Goal: Information Seeking & Learning: Compare options

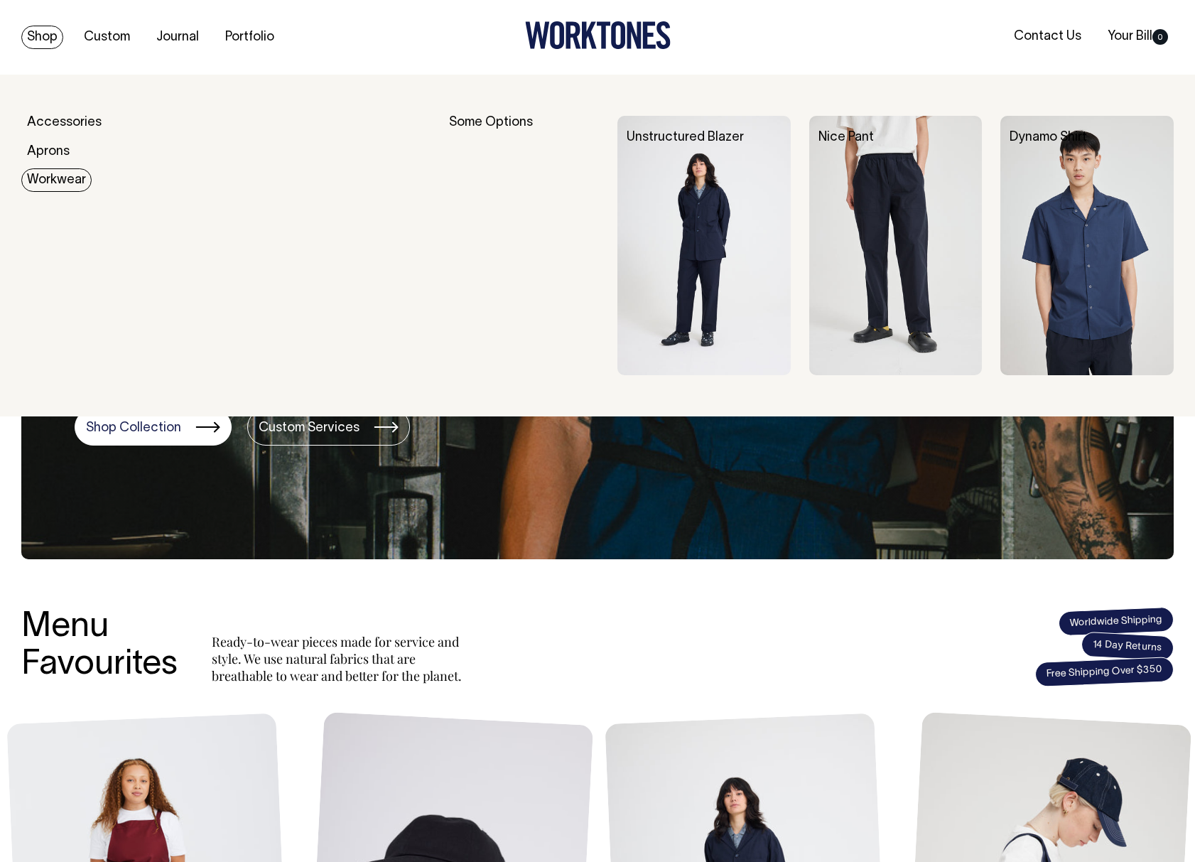
click at [54, 175] on link "Workwear" at bounding box center [56, 179] width 70 height 23
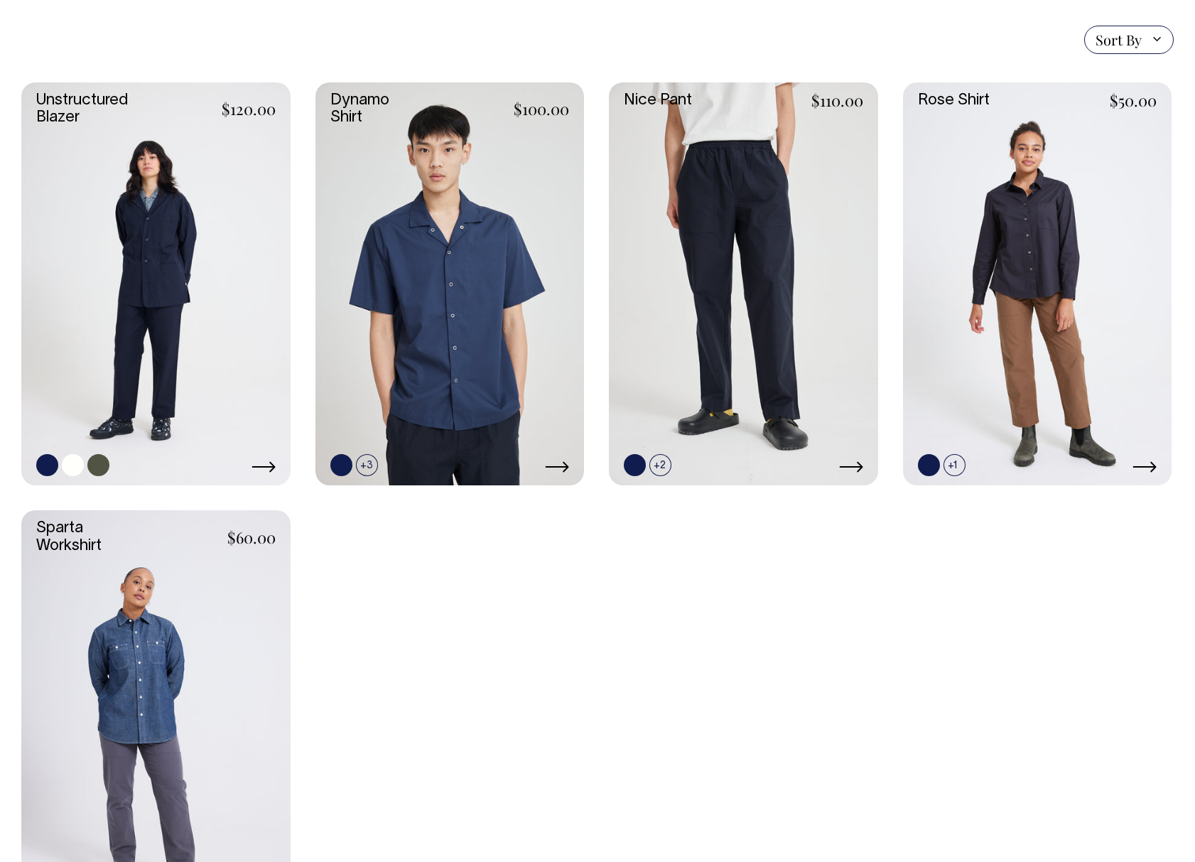
scroll to position [383, 0]
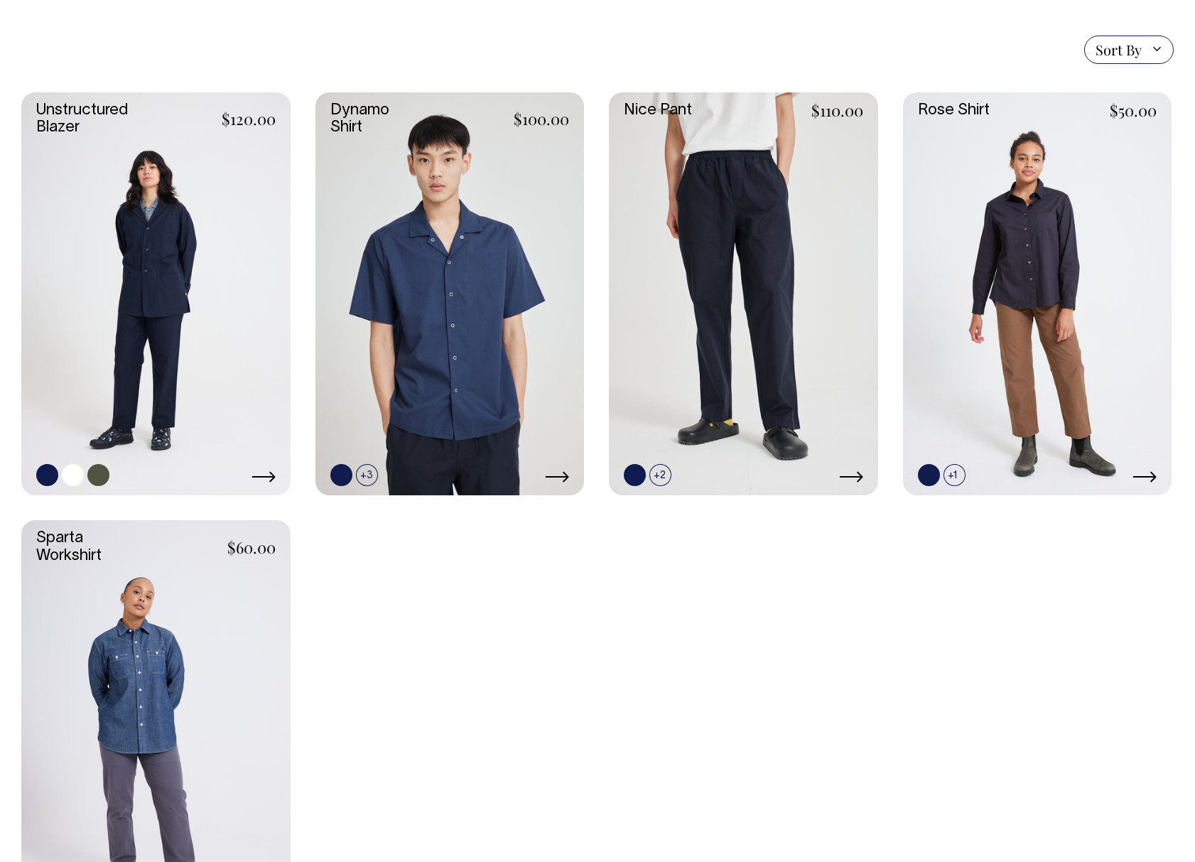
click at [171, 313] on link at bounding box center [155, 294] width 269 height 404
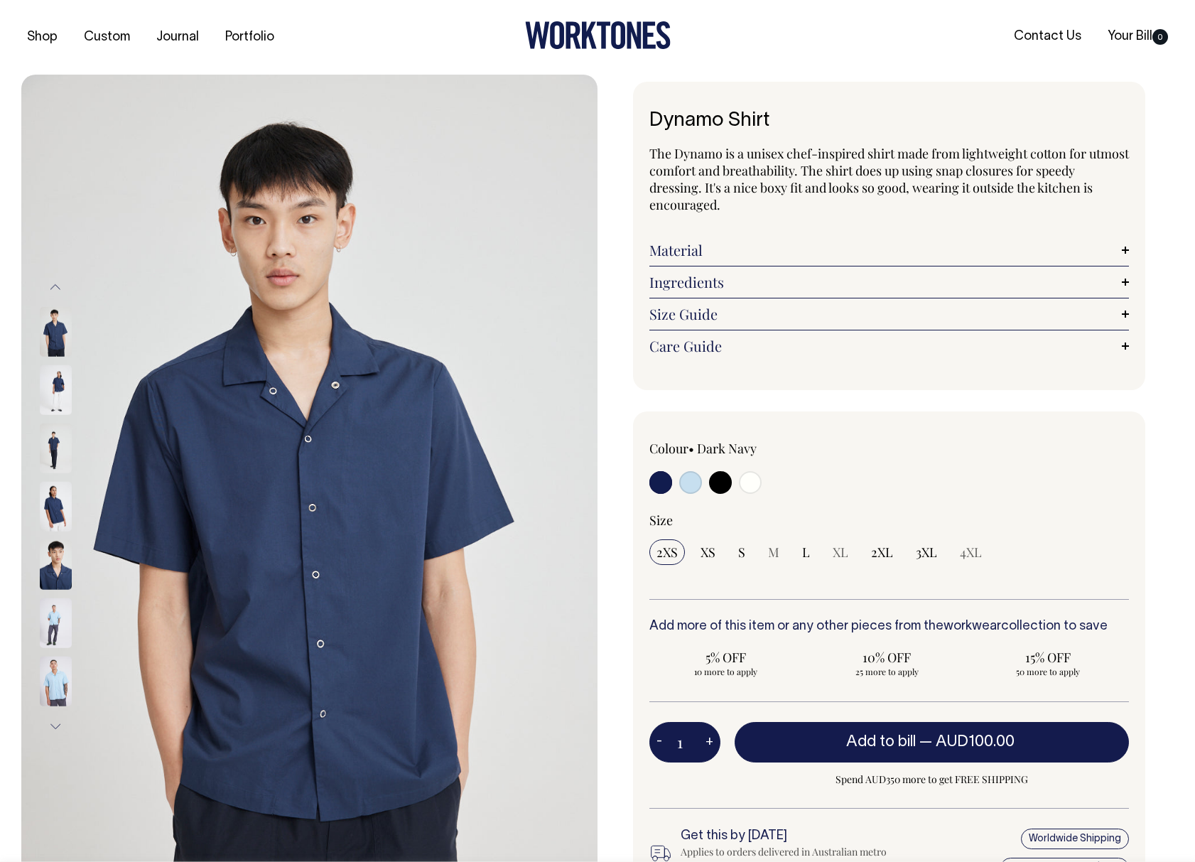
click at [747, 480] on input "radio" at bounding box center [750, 482] width 23 height 23
radio input "true"
select select "Off-White"
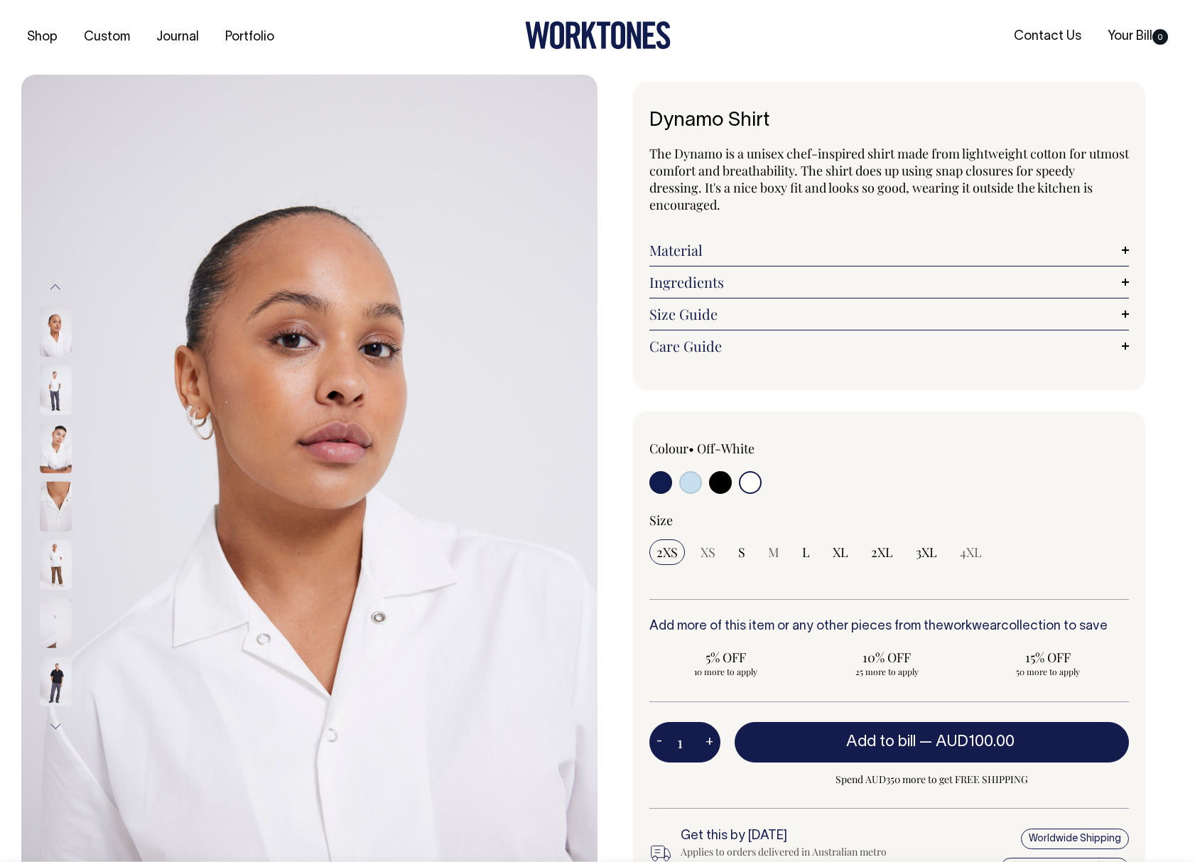
click at [48, 584] on img at bounding box center [56, 565] width 32 height 50
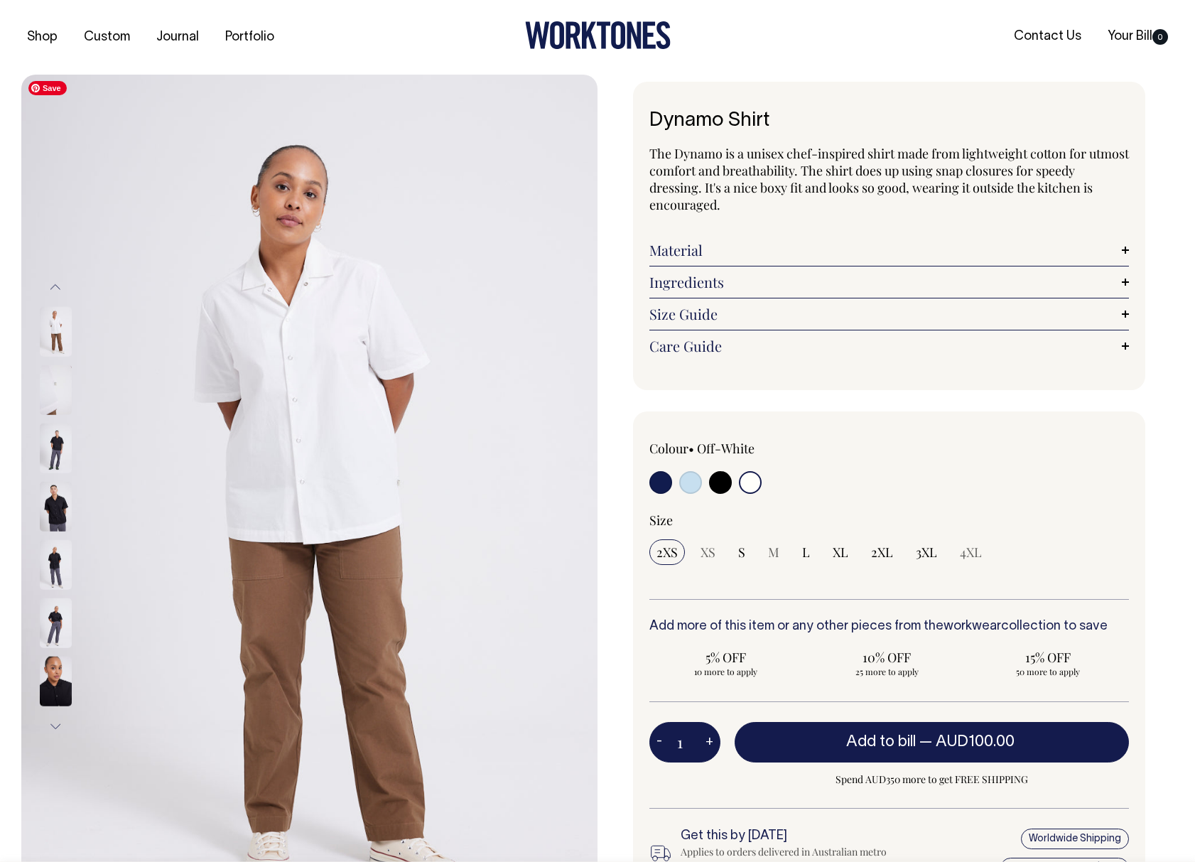
drag, startPoint x: 288, startPoint y: 393, endPoint x: 512, endPoint y: 459, distance: 232.7
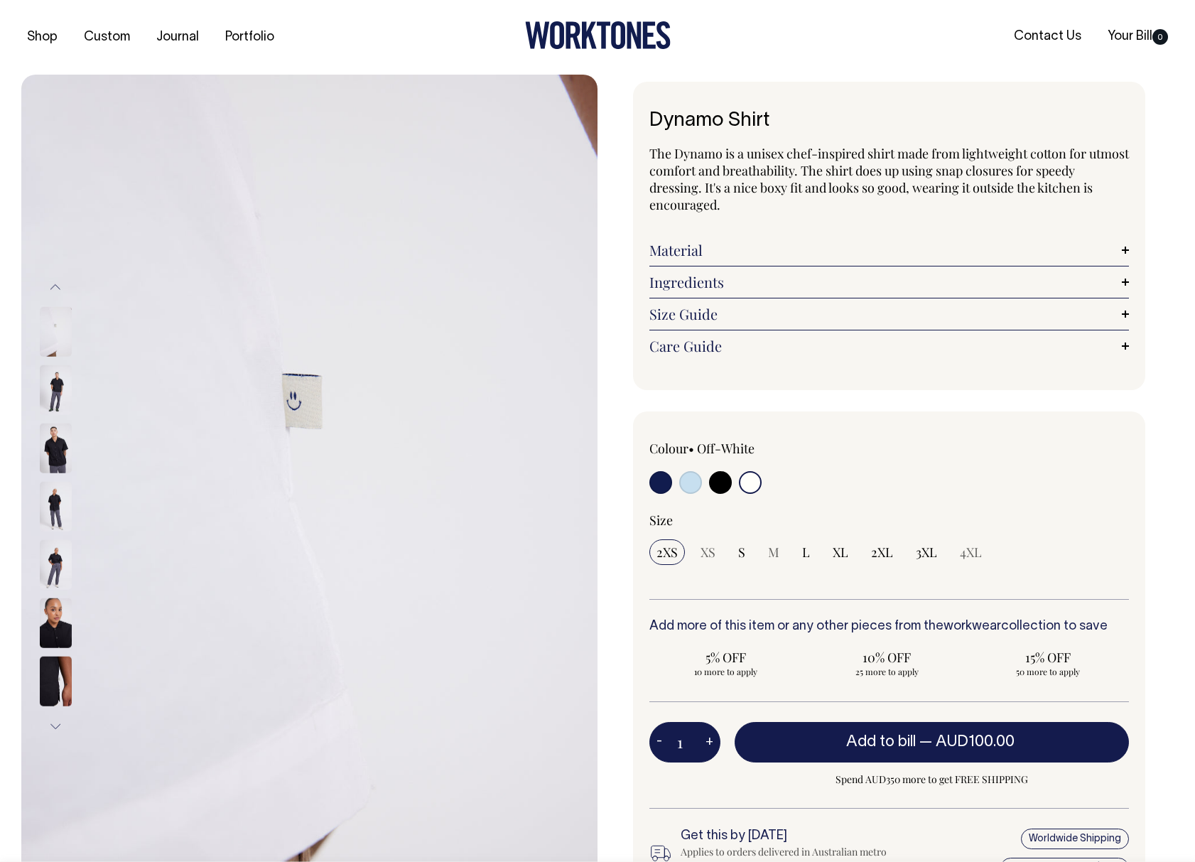
click at [62, 359] on div at bounding box center [74, 332] width 71 height 58
click at [58, 337] on img at bounding box center [56, 332] width 32 height 50
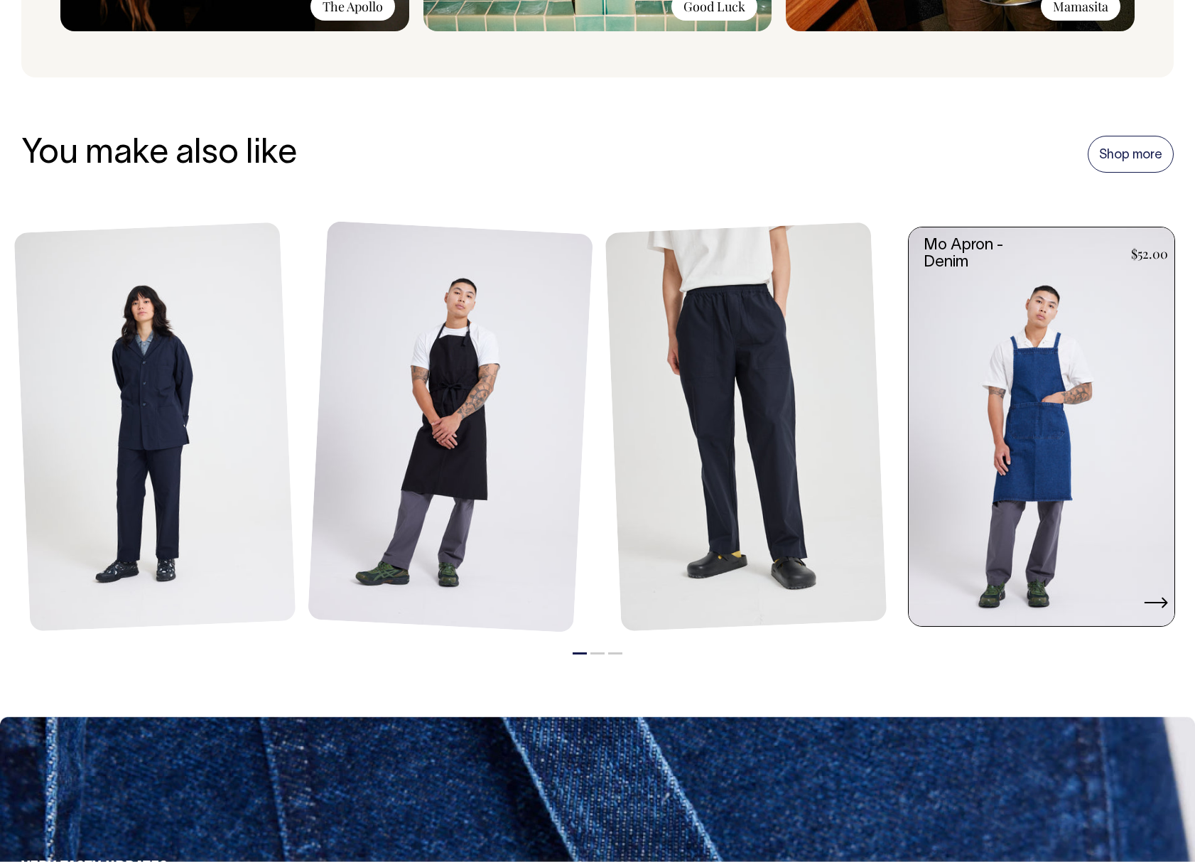
scroll to position [1533, 0]
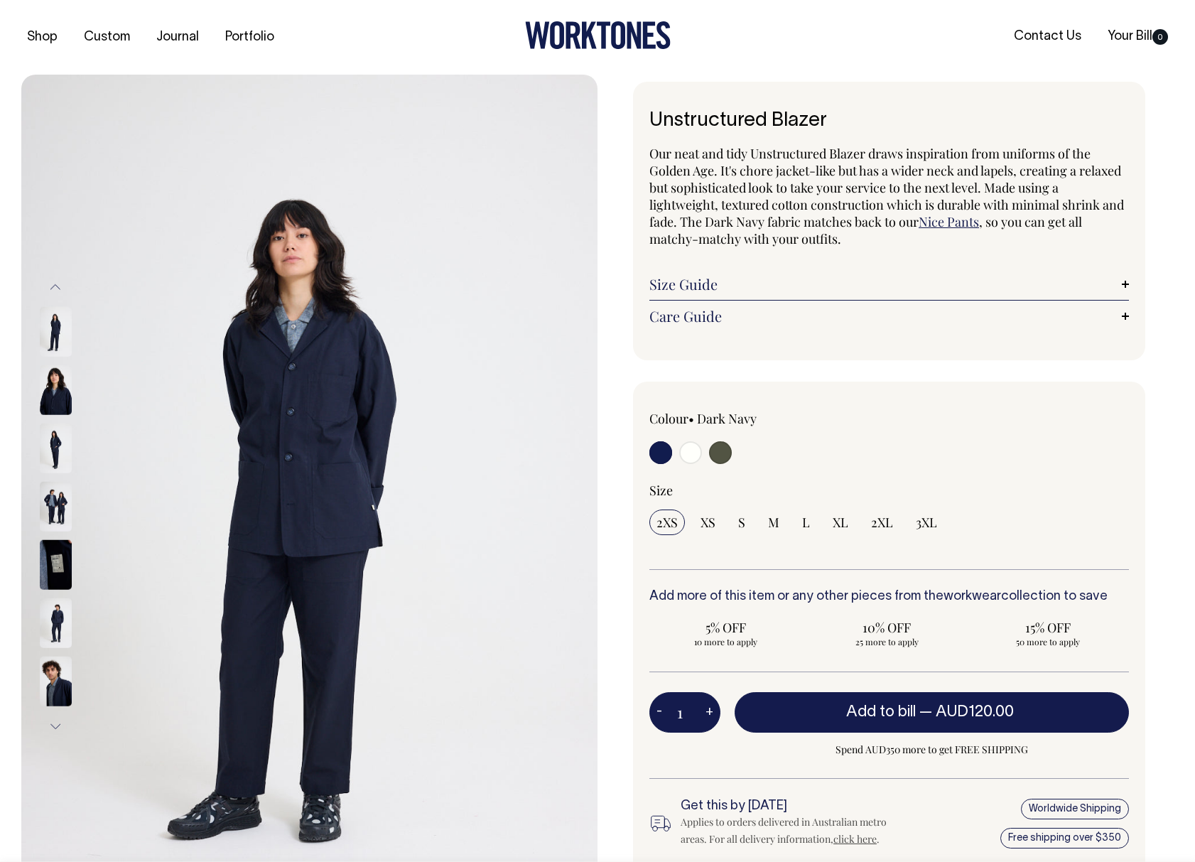
click at [692, 452] on input "radio" at bounding box center [690, 452] width 23 height 23
radio input "true"
select select "Off-White"
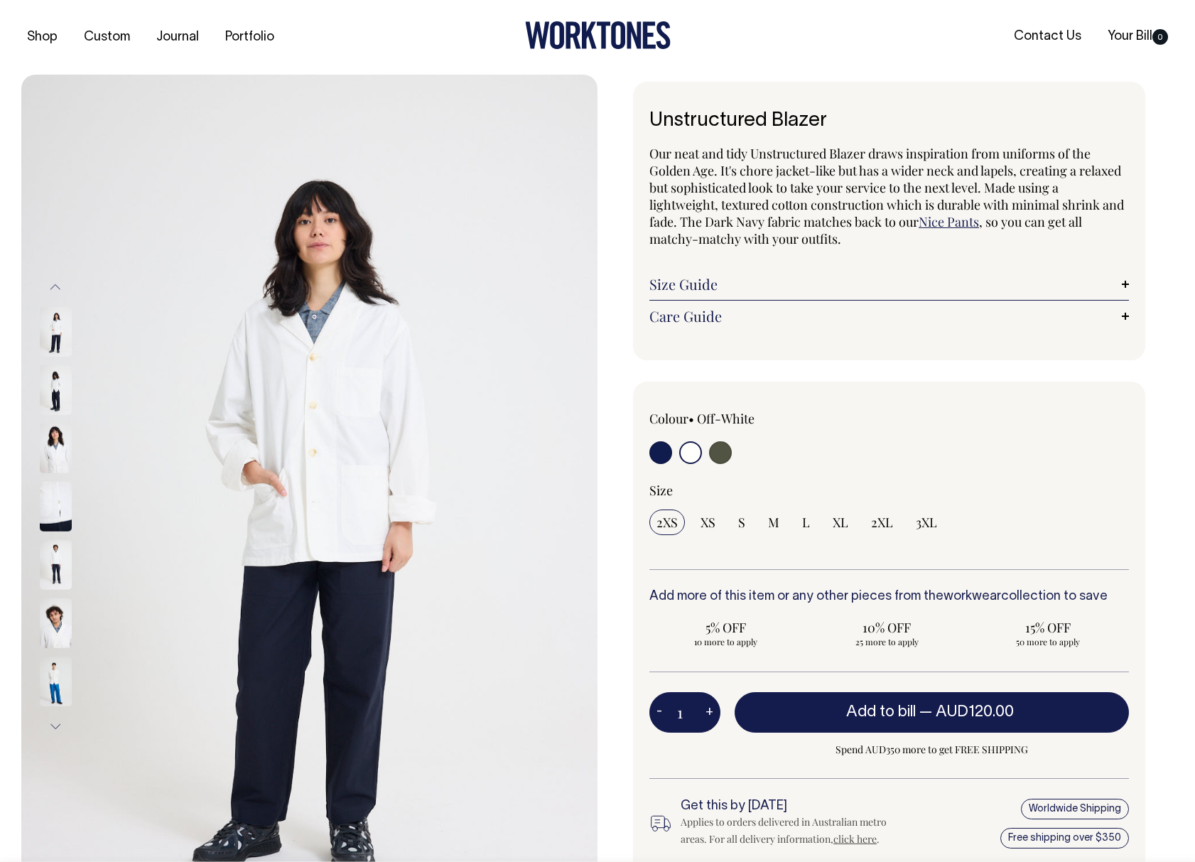
click at [726, 442] on input "radio" at bounding box center [720, 452] width 23 height 23
radio input "true"
select select "Olive"
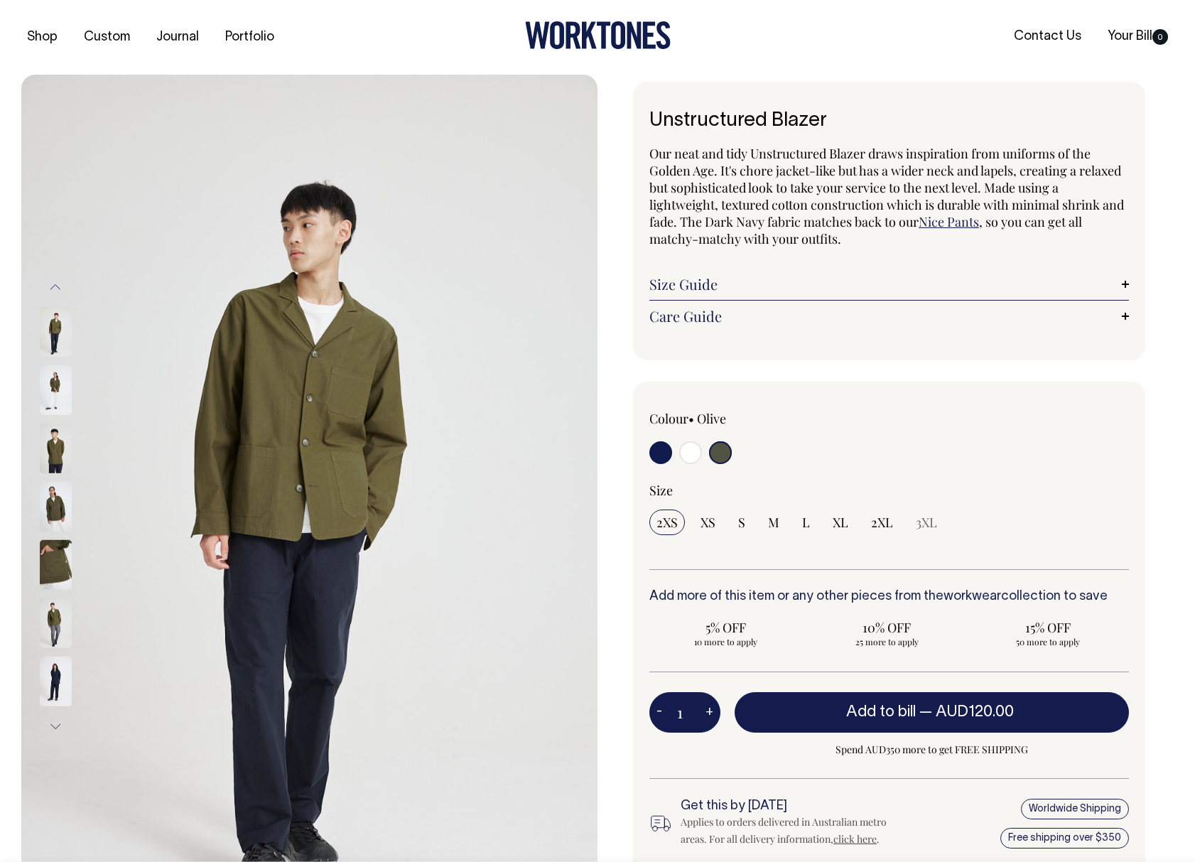
click at [688, 453] on input "radio" at bounding box center [690, 452] width 23 height 23
radio input "true"
select select "Off-White"
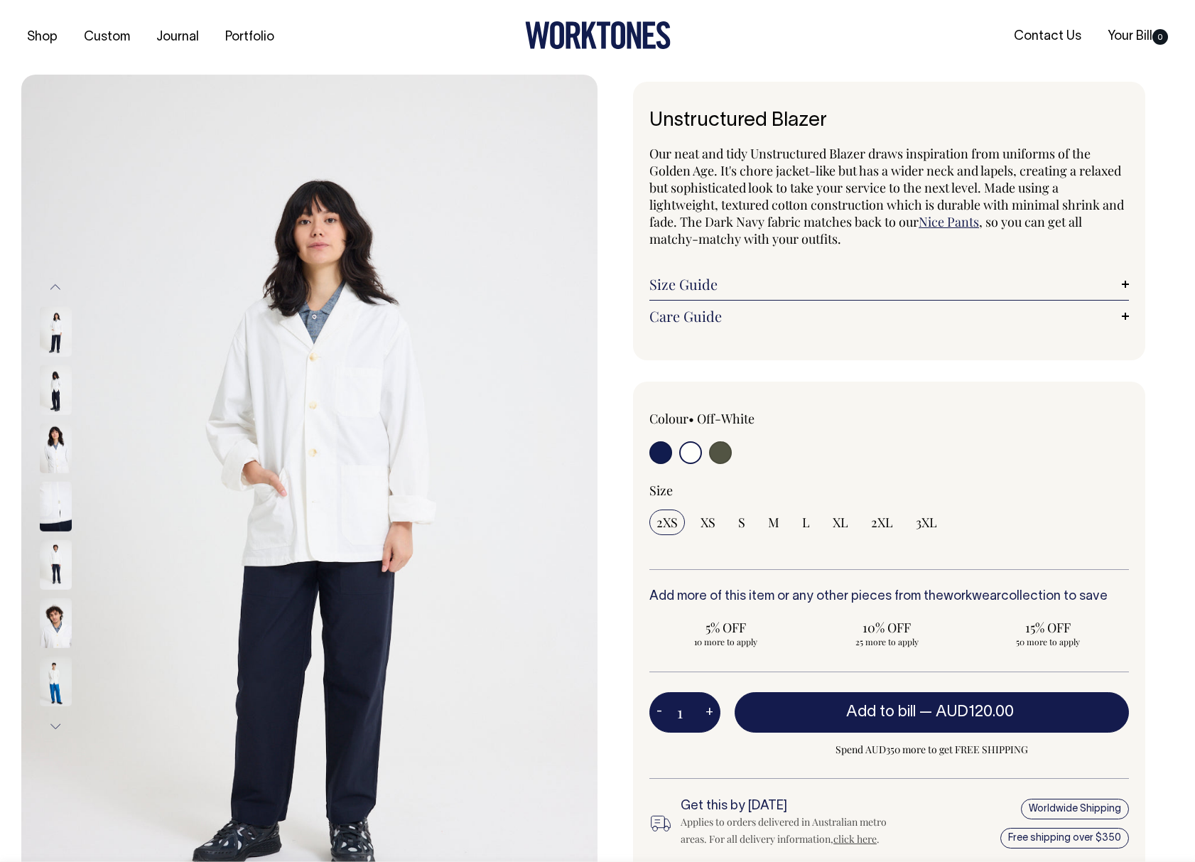
click at [725, 452] on input "radio" at bounding box center [720, 452] width 23 height 23
radio input "true"
select select "Olive"
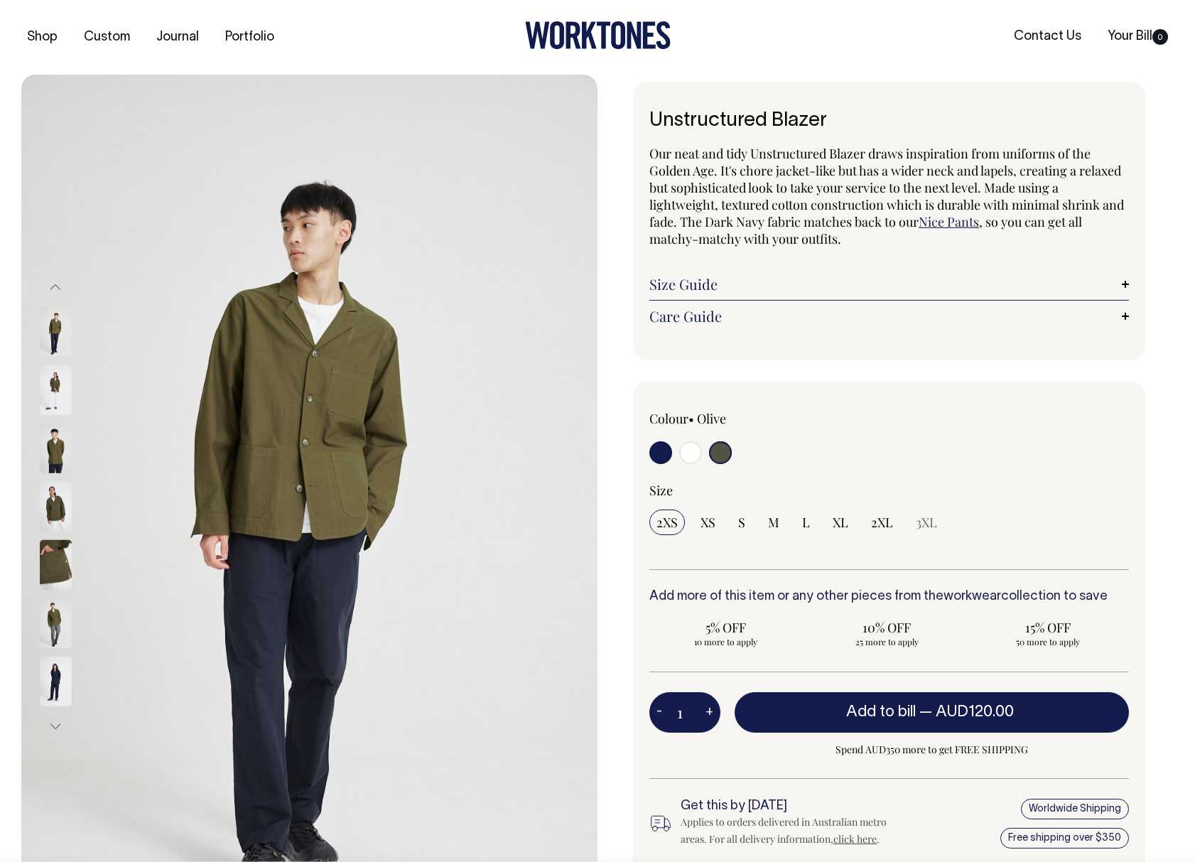
click at [685, 450] on input "radio" at bounding box center [690, 452] width 23 height 23
radio input "true"
select select "Off-White"
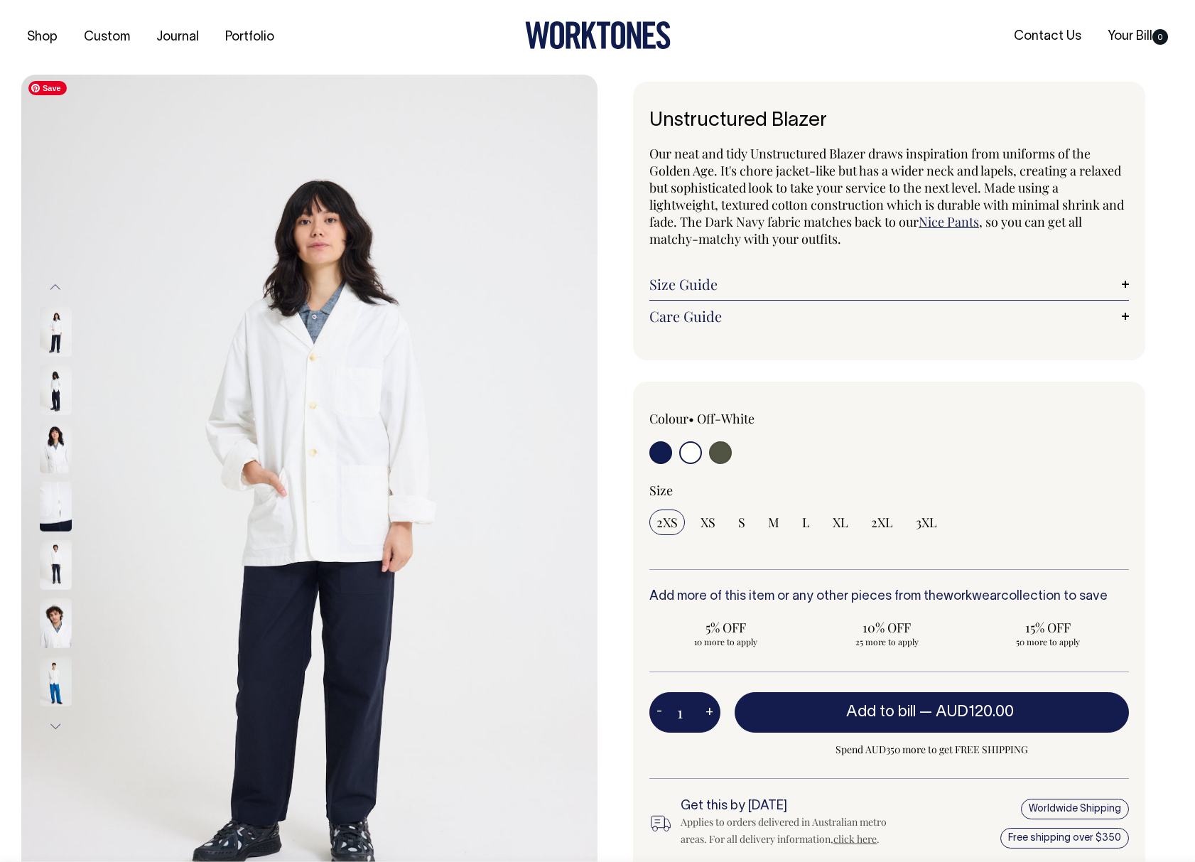
drag, startPoint x: 409, startPoint y: 377, endPoint x: 622, endPoint y: 447, distance: 224.5
click at [59, 382] on img at bounding box center [56, 390] width 32 height 50
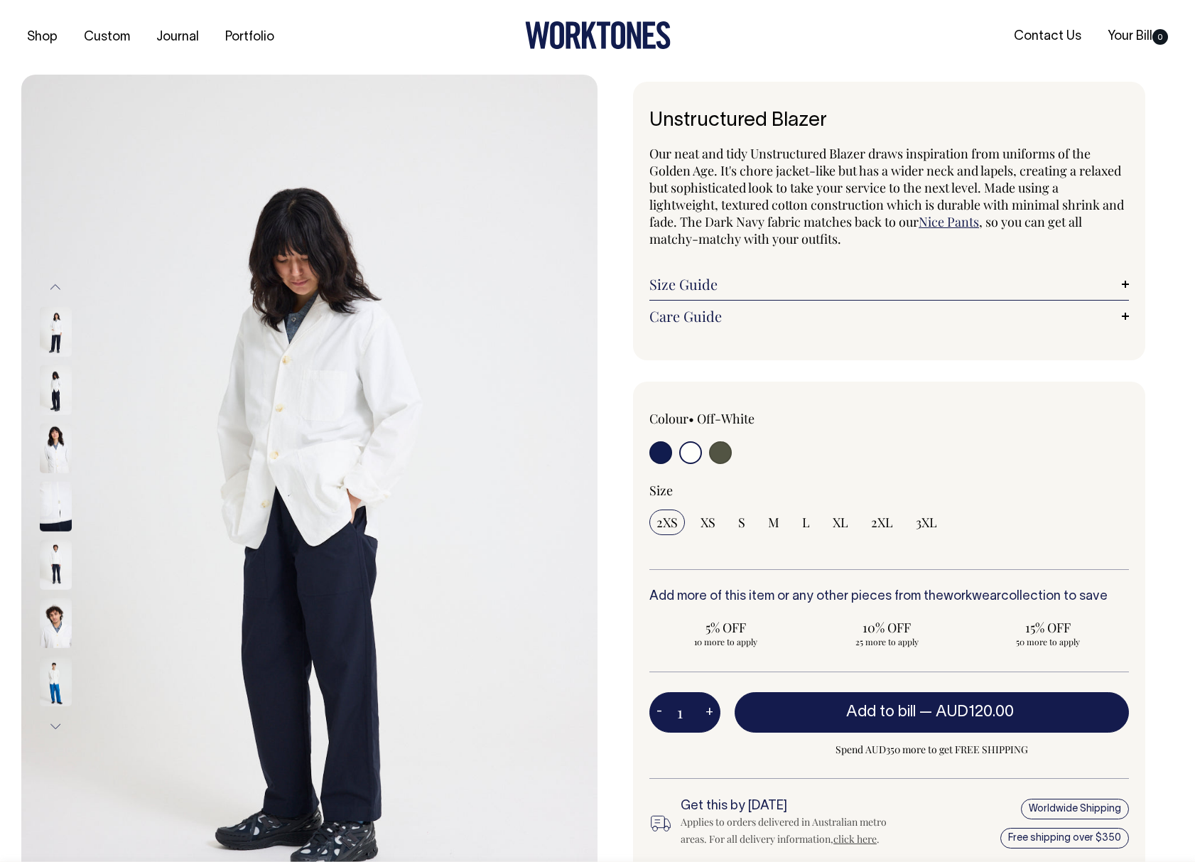
click at [57, 438] on img at bounding box center [56, 448] width 32 height 50
click at [53, 336] on img at bounding box center [56, 332] width 32 height 50
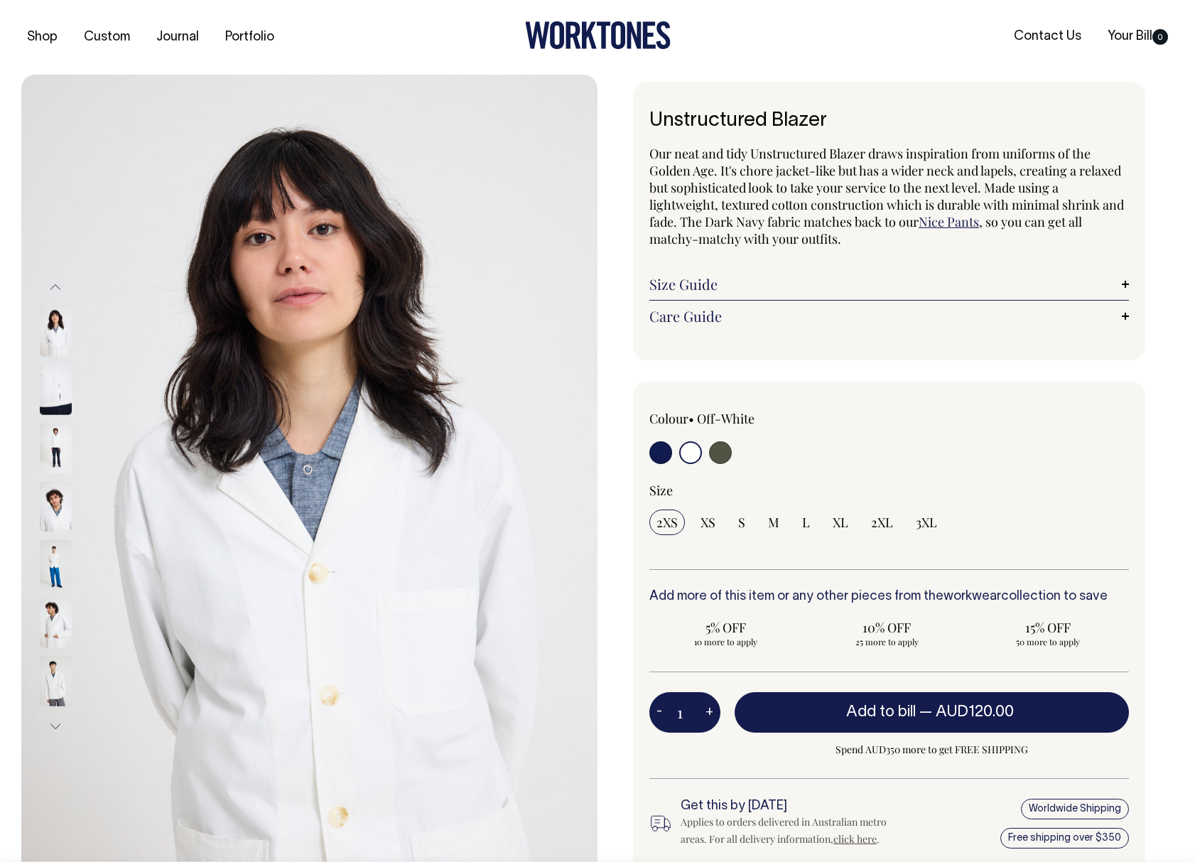
click at [60, 628] on img at bounding box center [56, 623] width 32 height 50
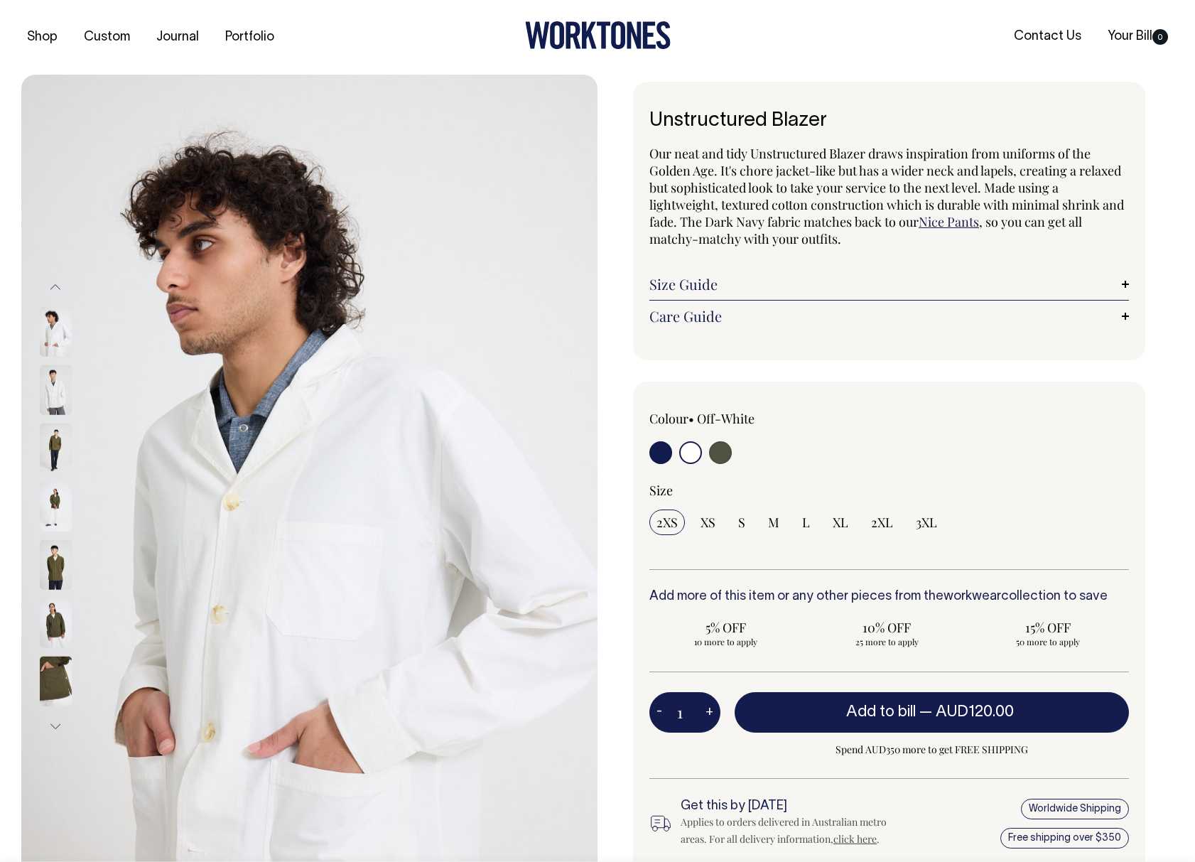
click at [60, 652] on div at bounding box center [74, 623] width 71 height 58
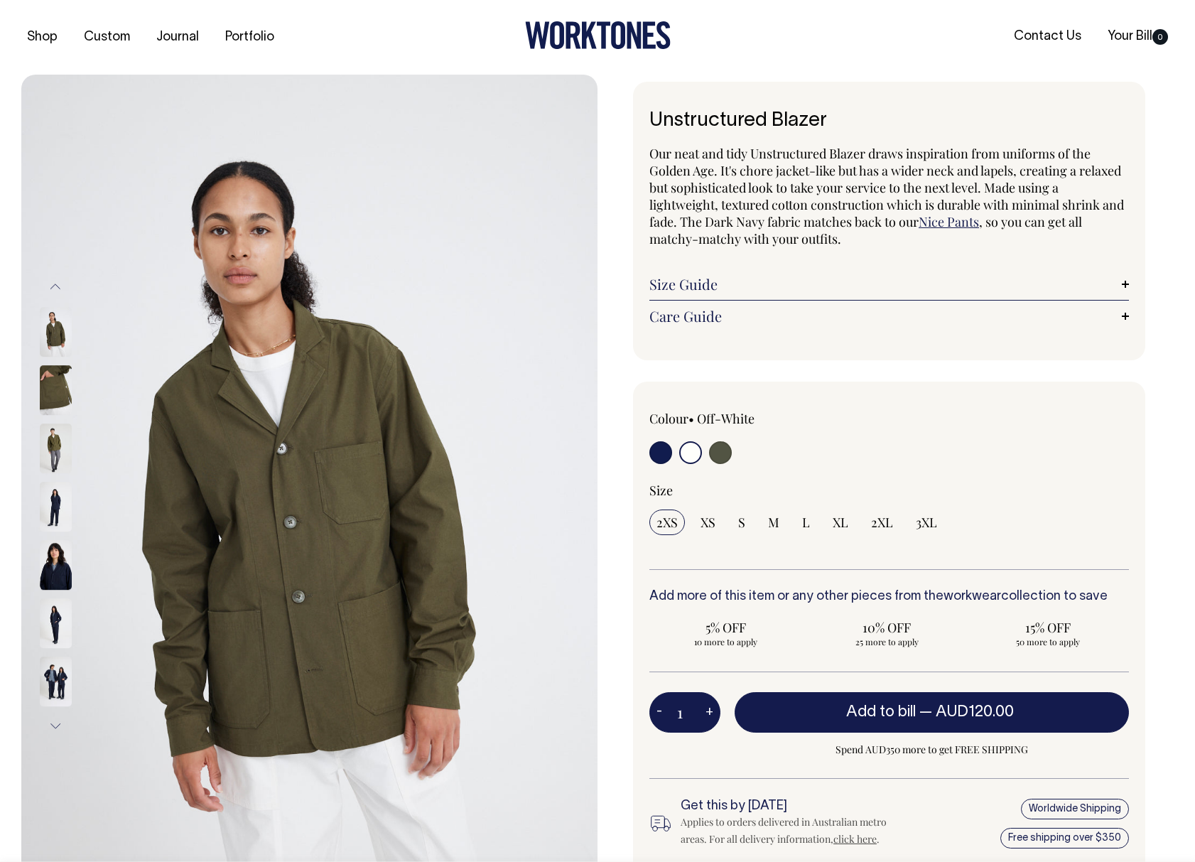
click at [63, 631] on img at bounding box center [56, 623] width 32 height 50
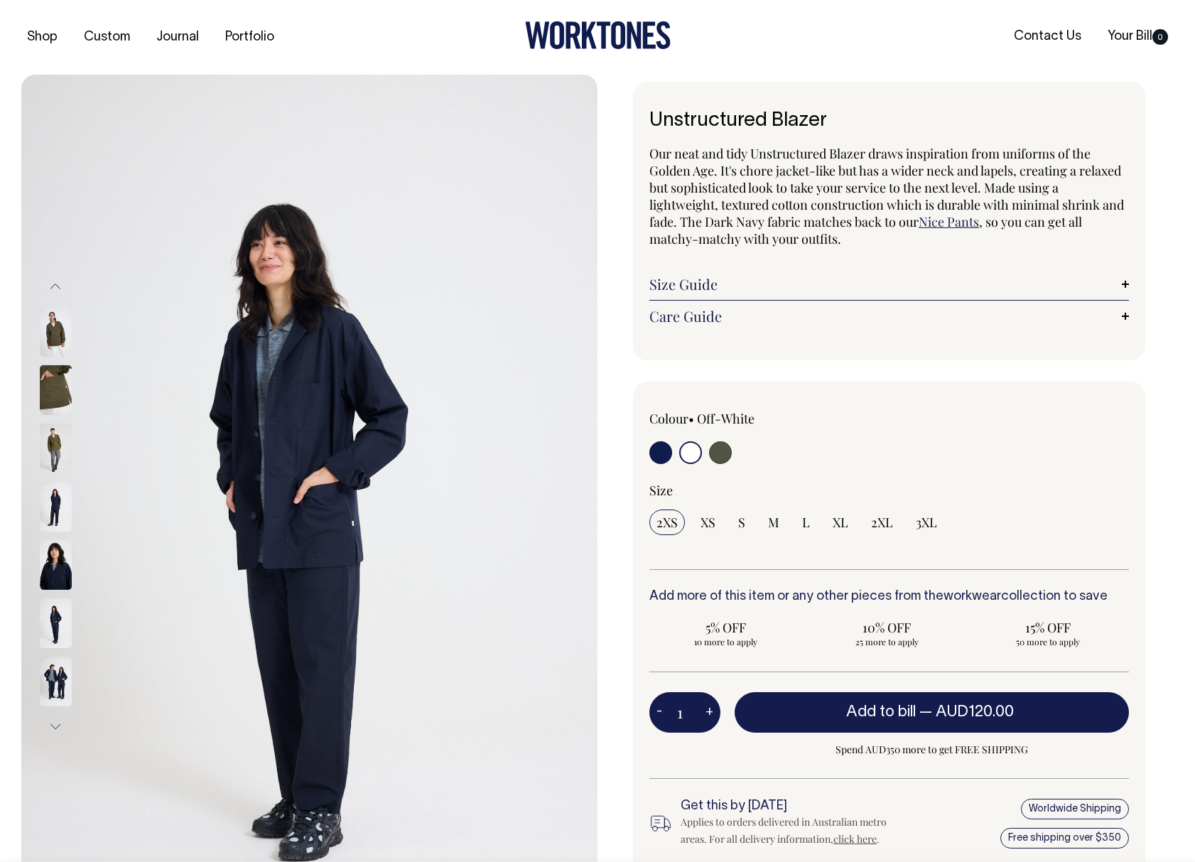
click at [60, 687] on img at bounding box center [56, 682] width 32 height 50
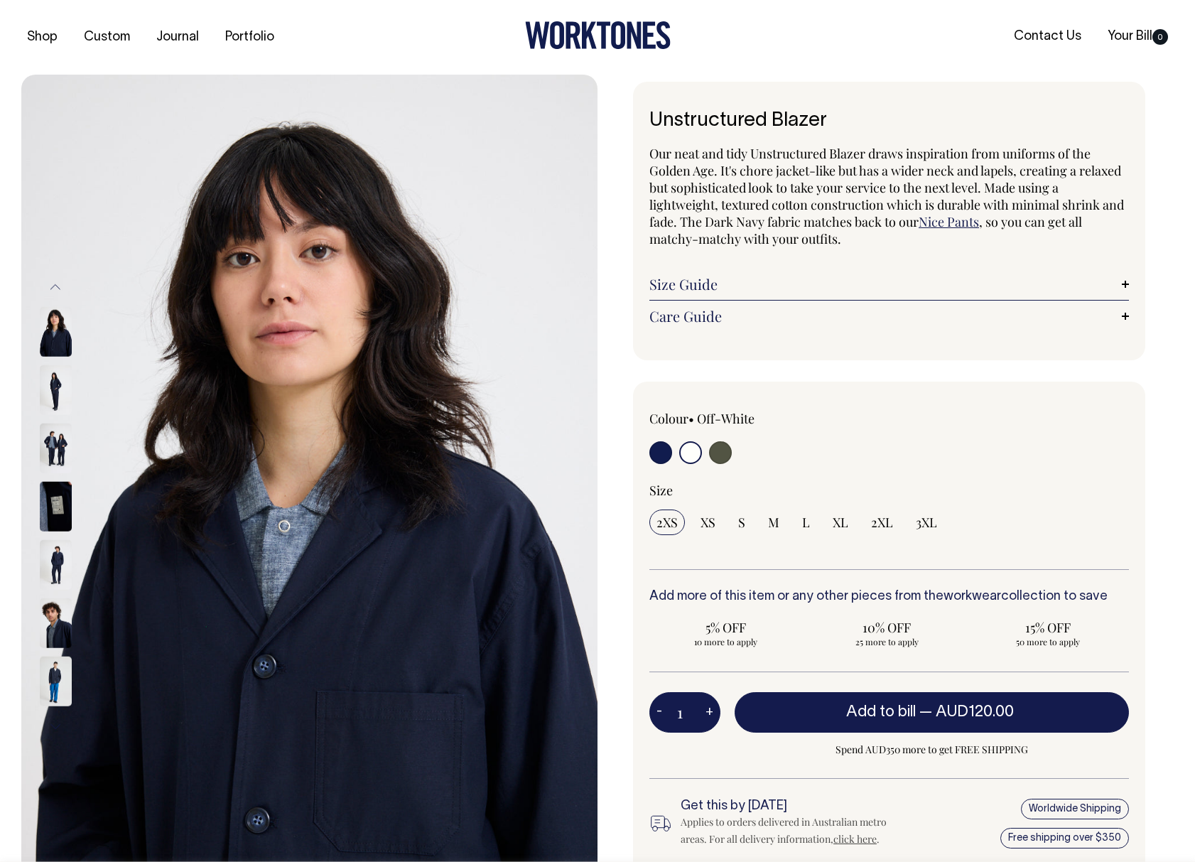
click at [59, 288] on button "Previous" at bounding box center [55, 287] width 21 height 32
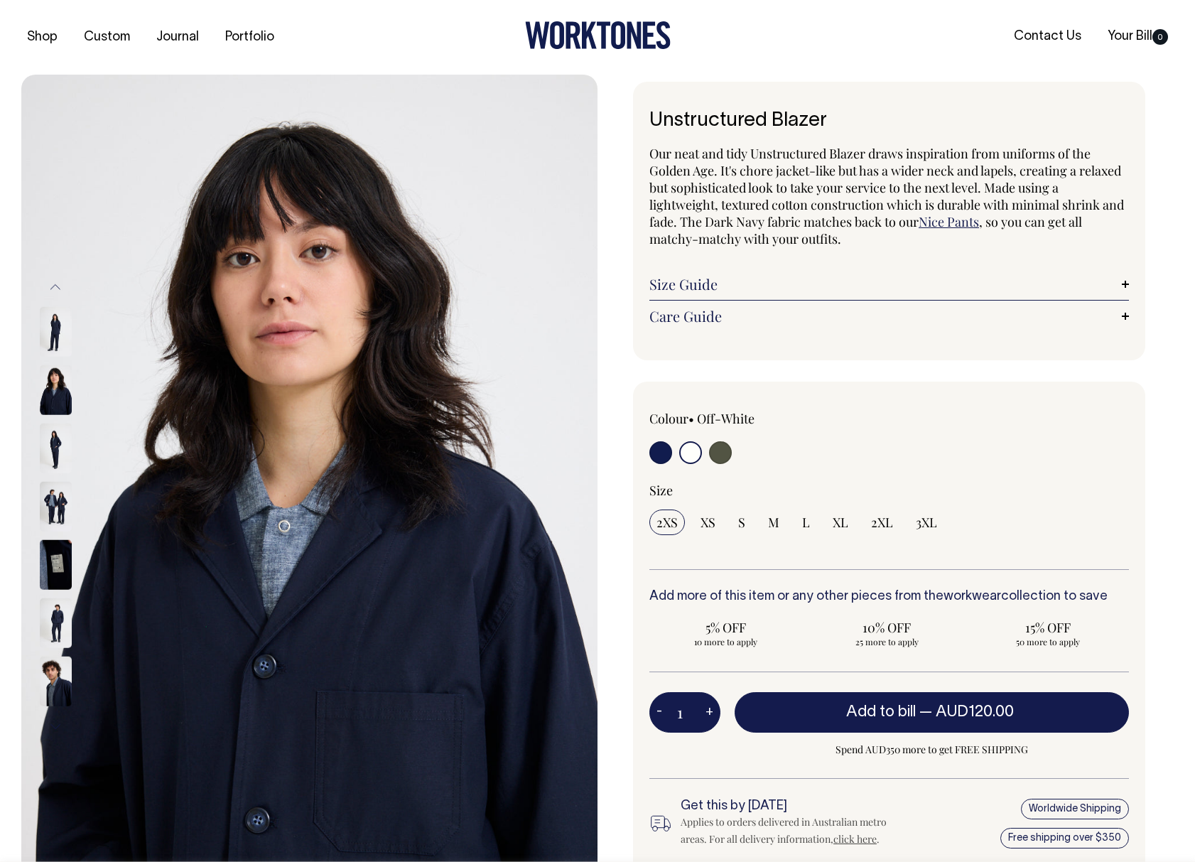
click at [59, 288] on button "Previous" at bounding box center [55, 287] width 21 height 32
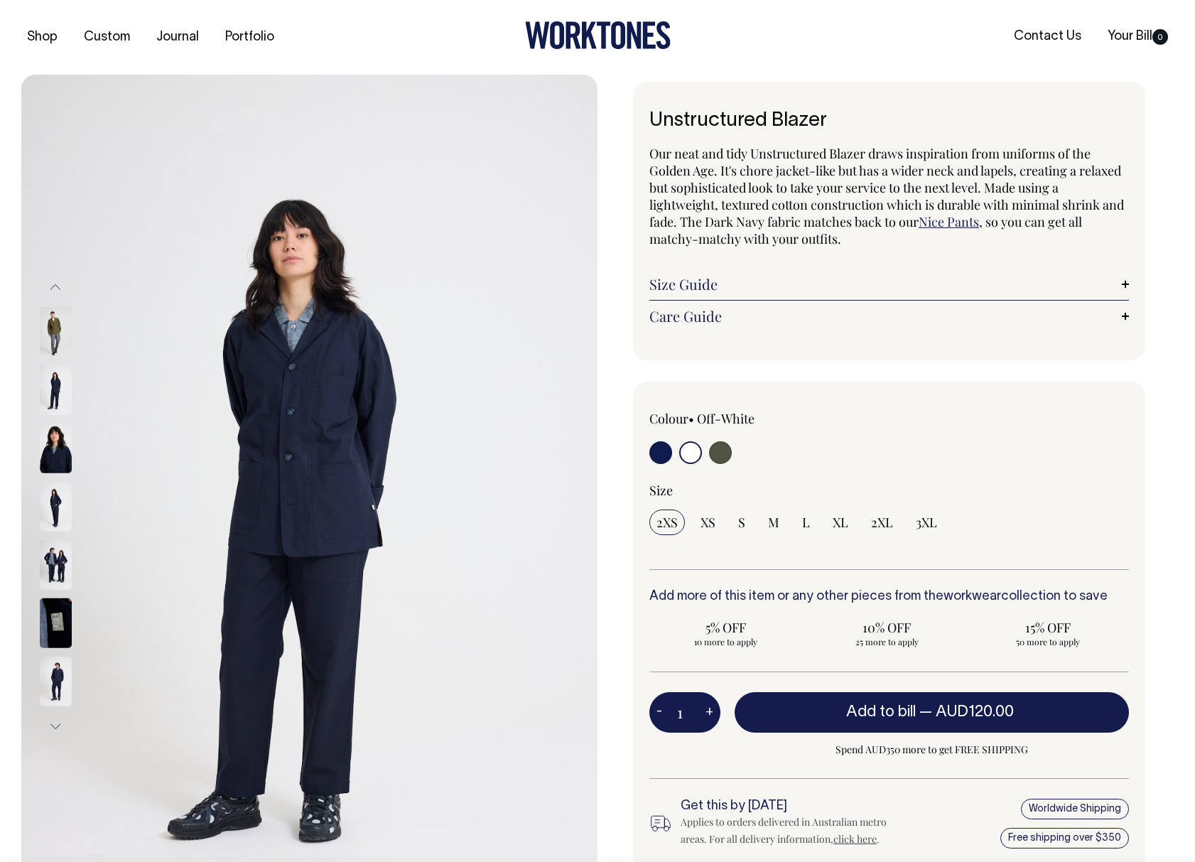
click at [59, 288] on button "Previous" at bounding box center [55, 287] width 21 height 32
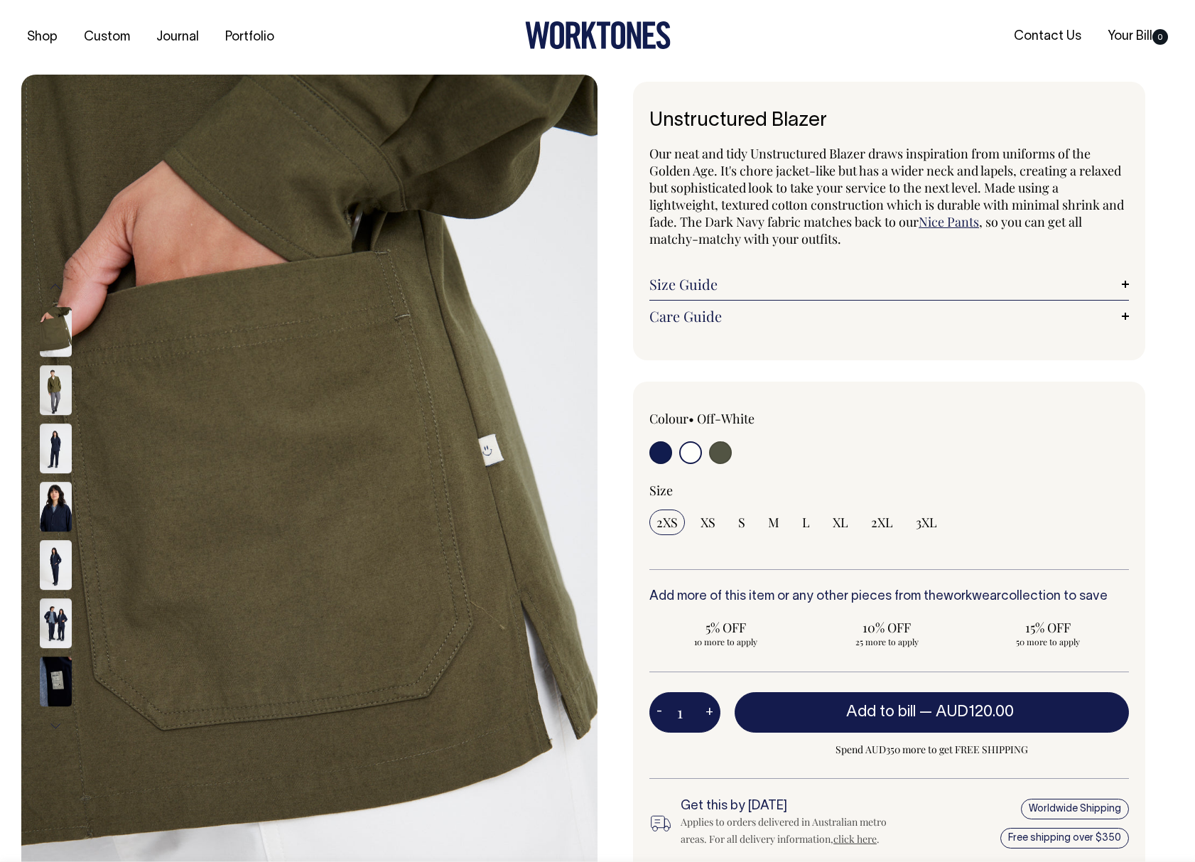
click at [63, 383] on img at bounding box center [56, 390] width 32 height 50
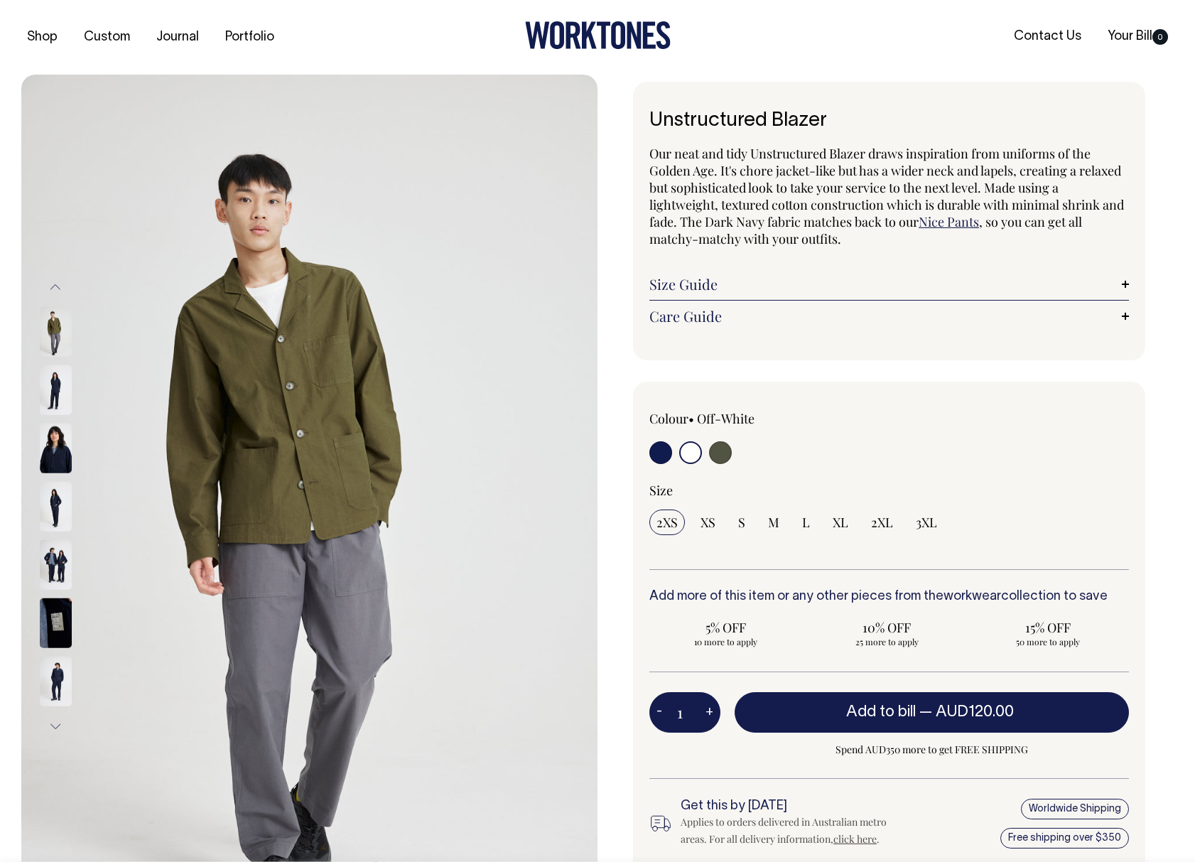
click at [696, 445] on input "radio" at bounding box center [690, 452] width 23 height 23
click at [693, 453] on input "radio" at bounding box center [690, 452] width 23 height 23
click at [58, 284] on button "Previous" at bounding box center [55, 287] width 21 height 32
click at [58, 291] on button "Previous" at bounding box center [55, 287] width 21 height 32
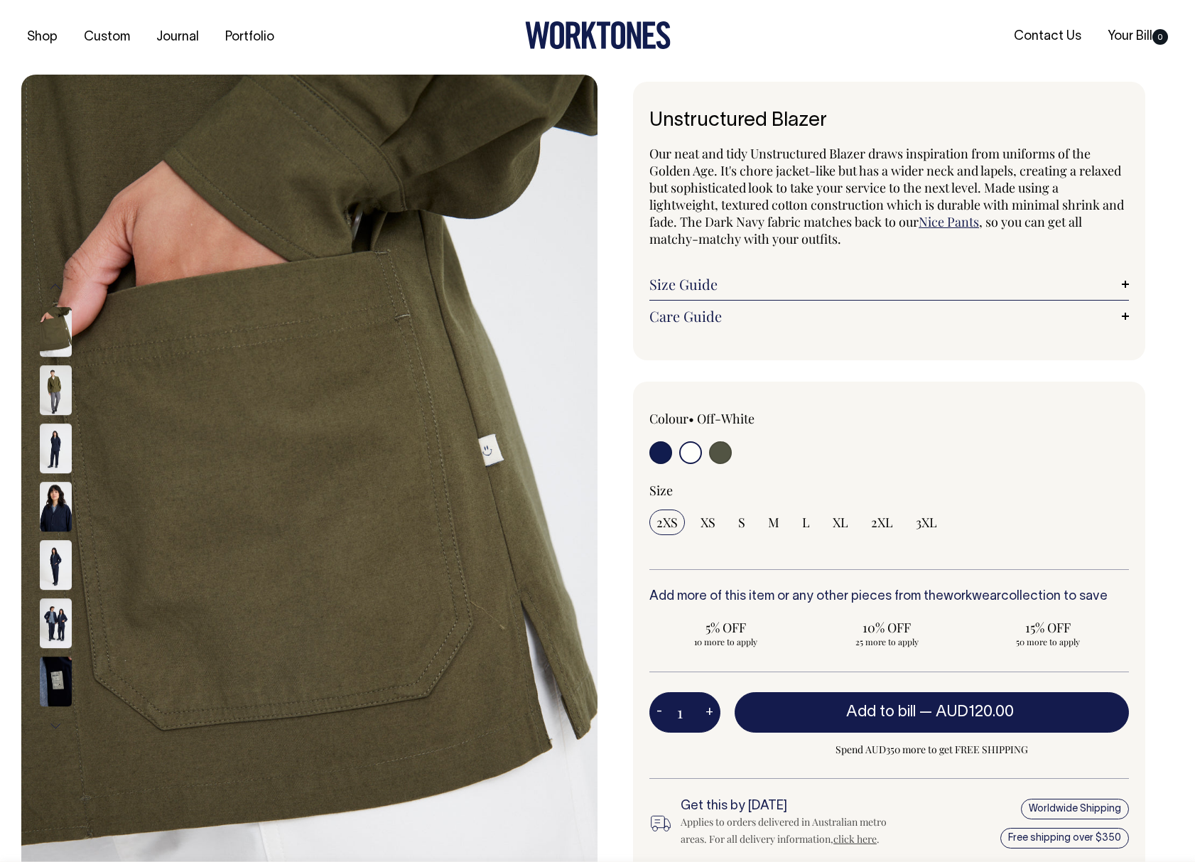
click at [58, 291] on button "Previous" at bounding box center [55, 287] width 21 height 32
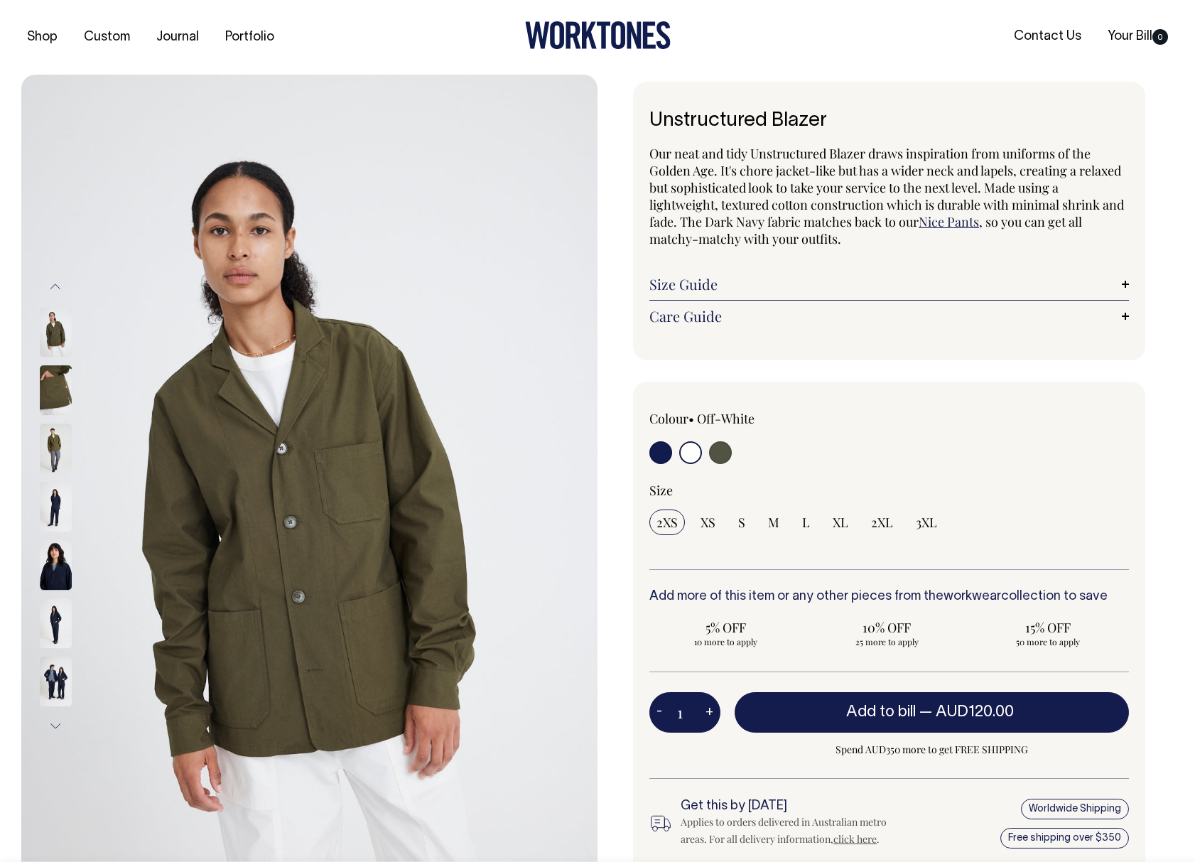
click at [58, 291] on button "Previous" at bounding box center [55, 287] width 21 height 32
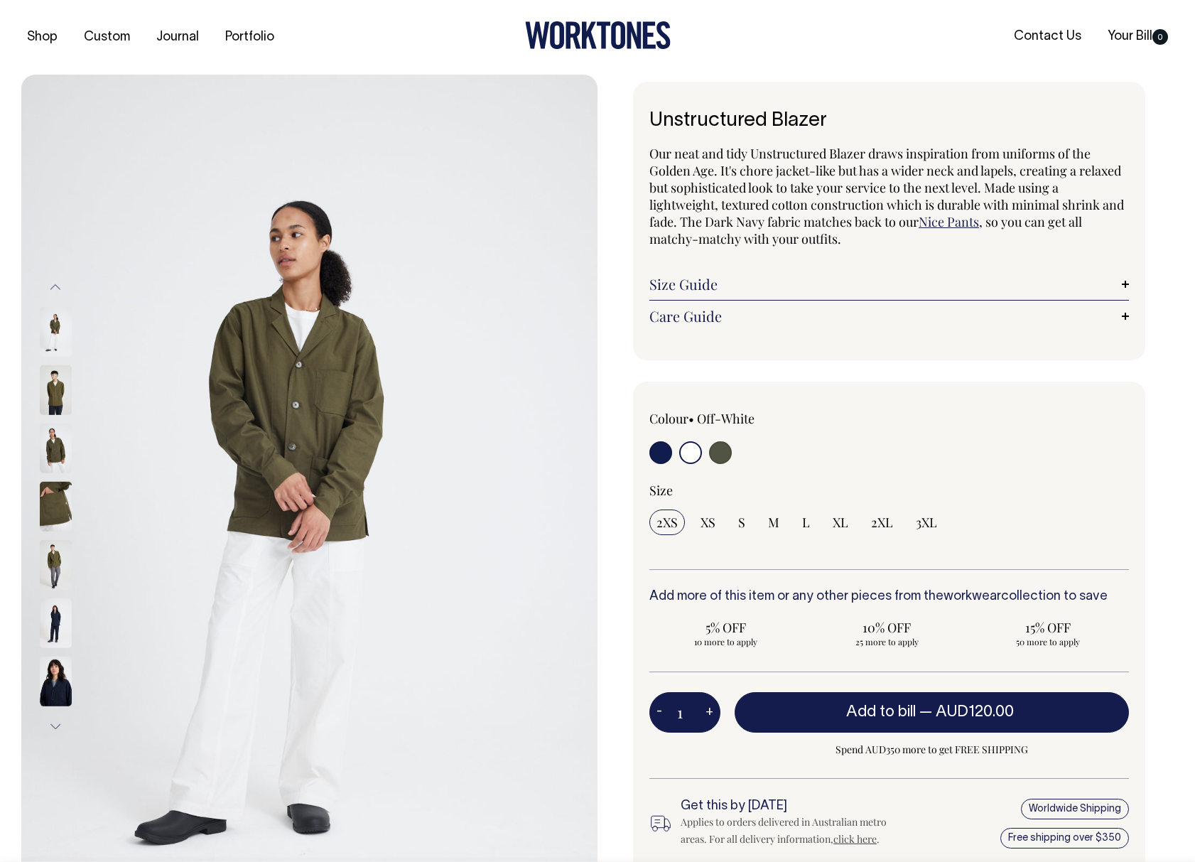
click at [58, 291] on button "Previous" at bounding box center [55, 287] width 21 height 32
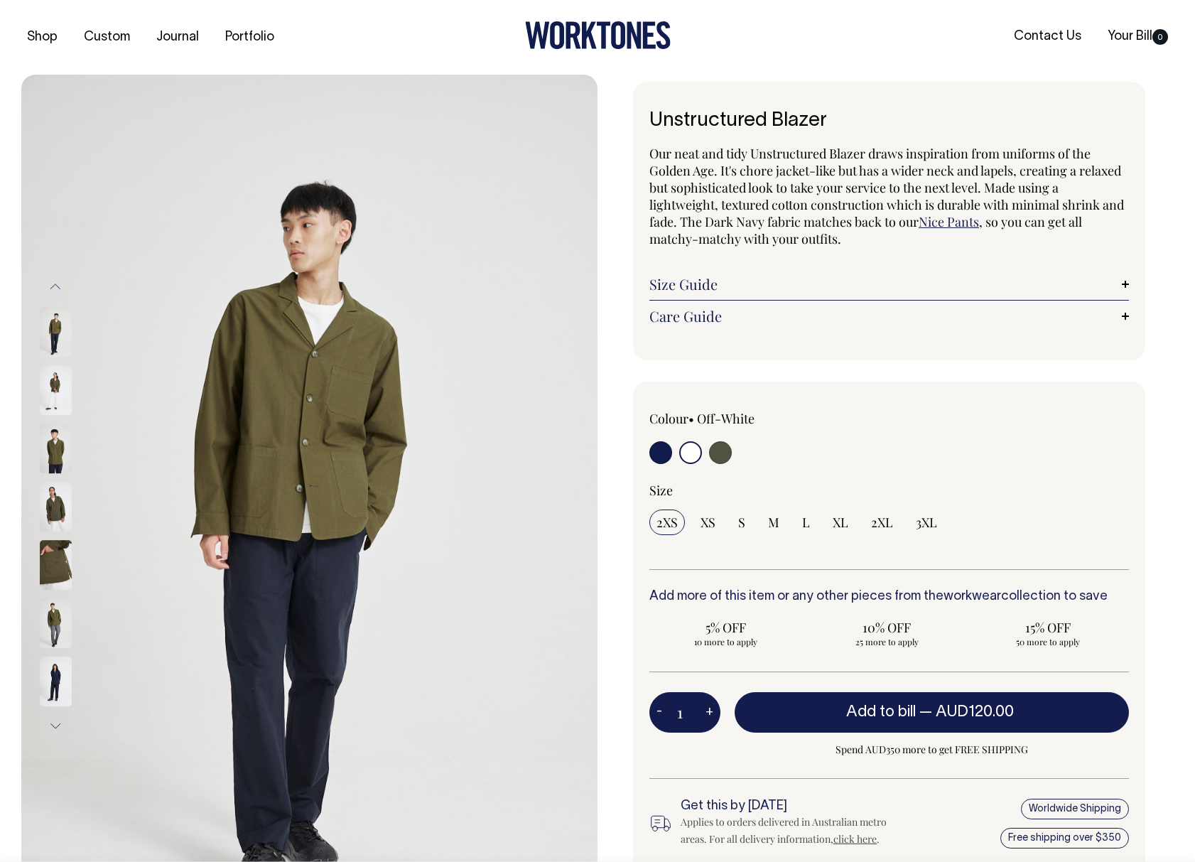
click at [58, 291] on button "Previous" at bounding box center [55, 287] width 21 height 32
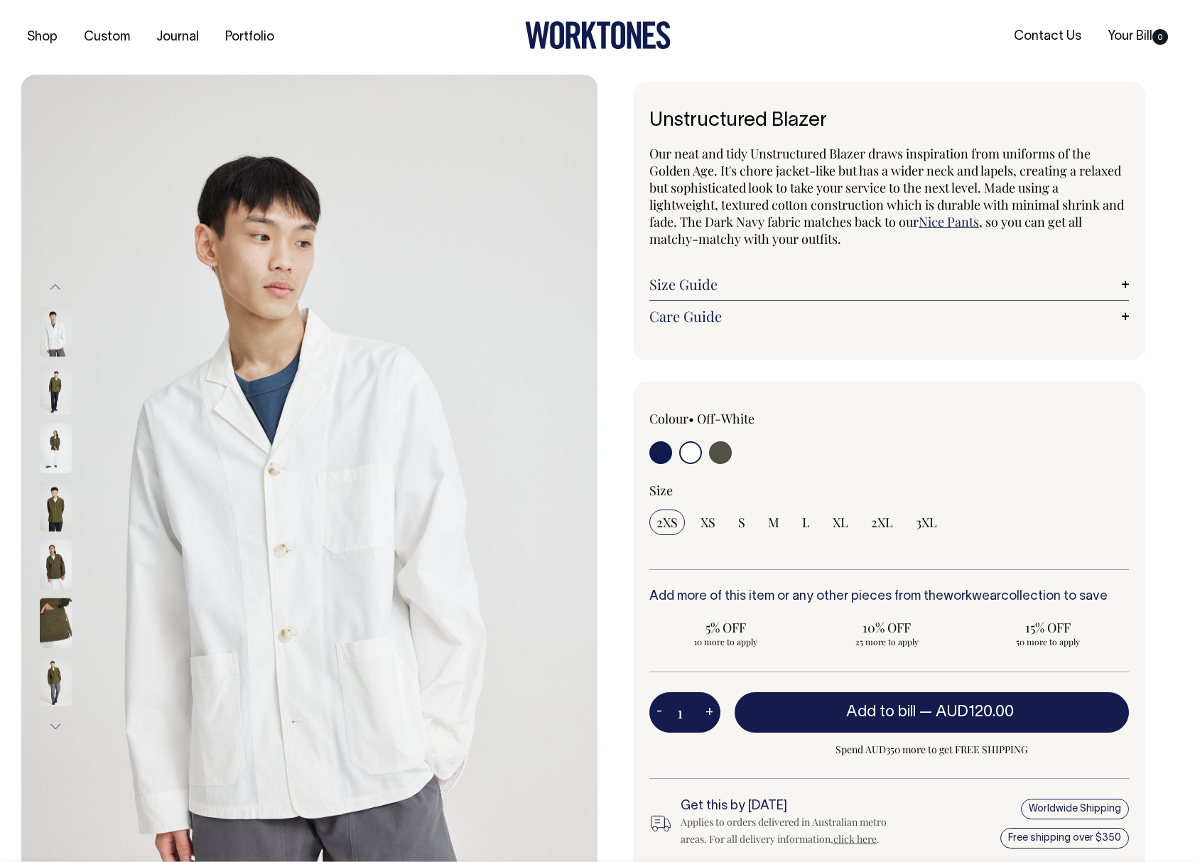
click at [58, 291] on button "Previous" at bounding box center [55, 287] width 21 height 32
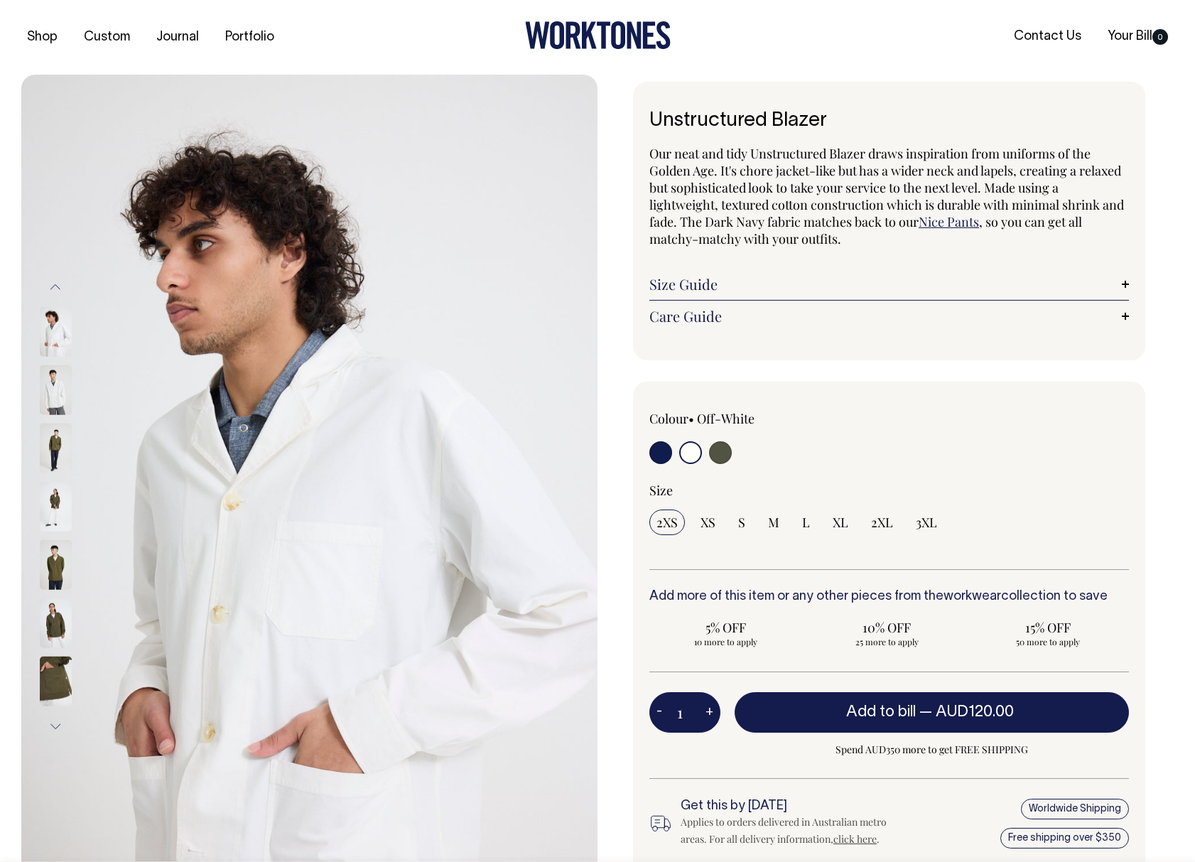
click at [56, 389] on img at bounding box center [56, 390] width 32 height 50
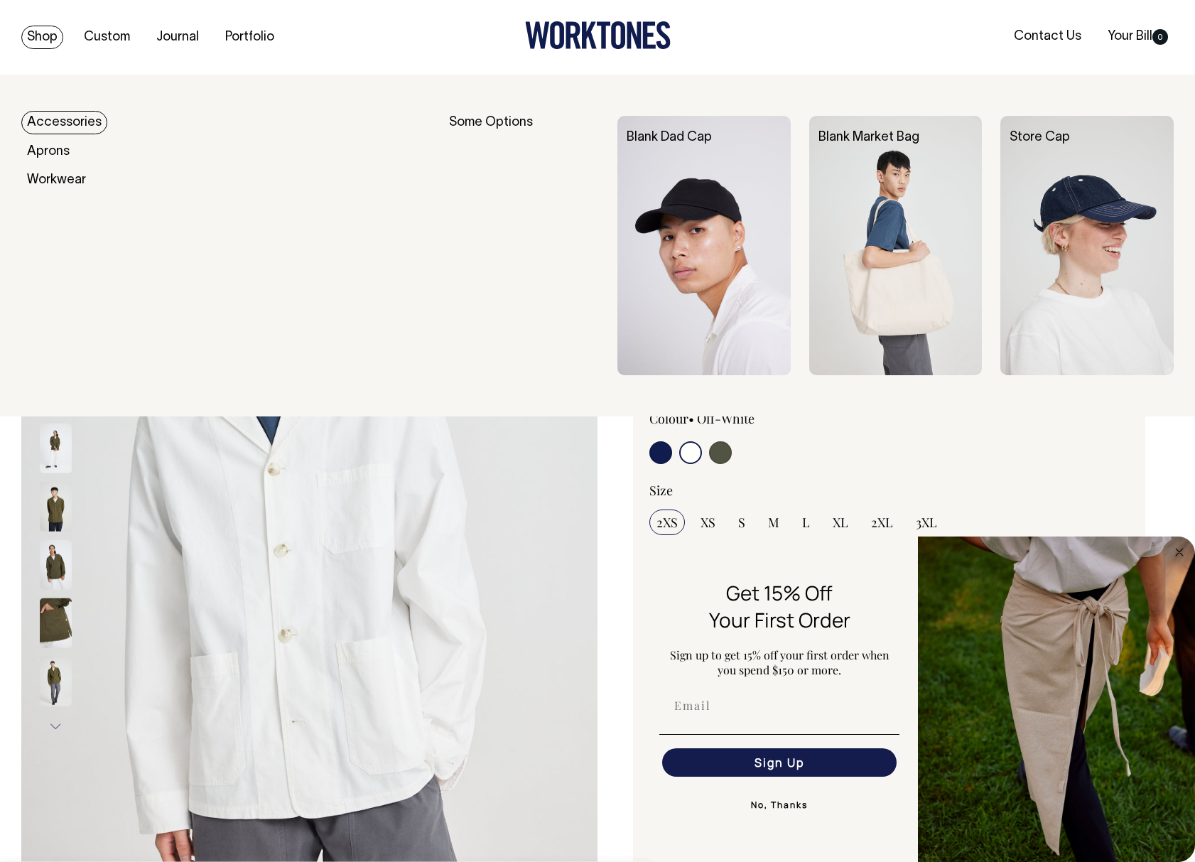
click at [52, 30] on link "Shop" at bounding box center [42, 37] width 42 height 23
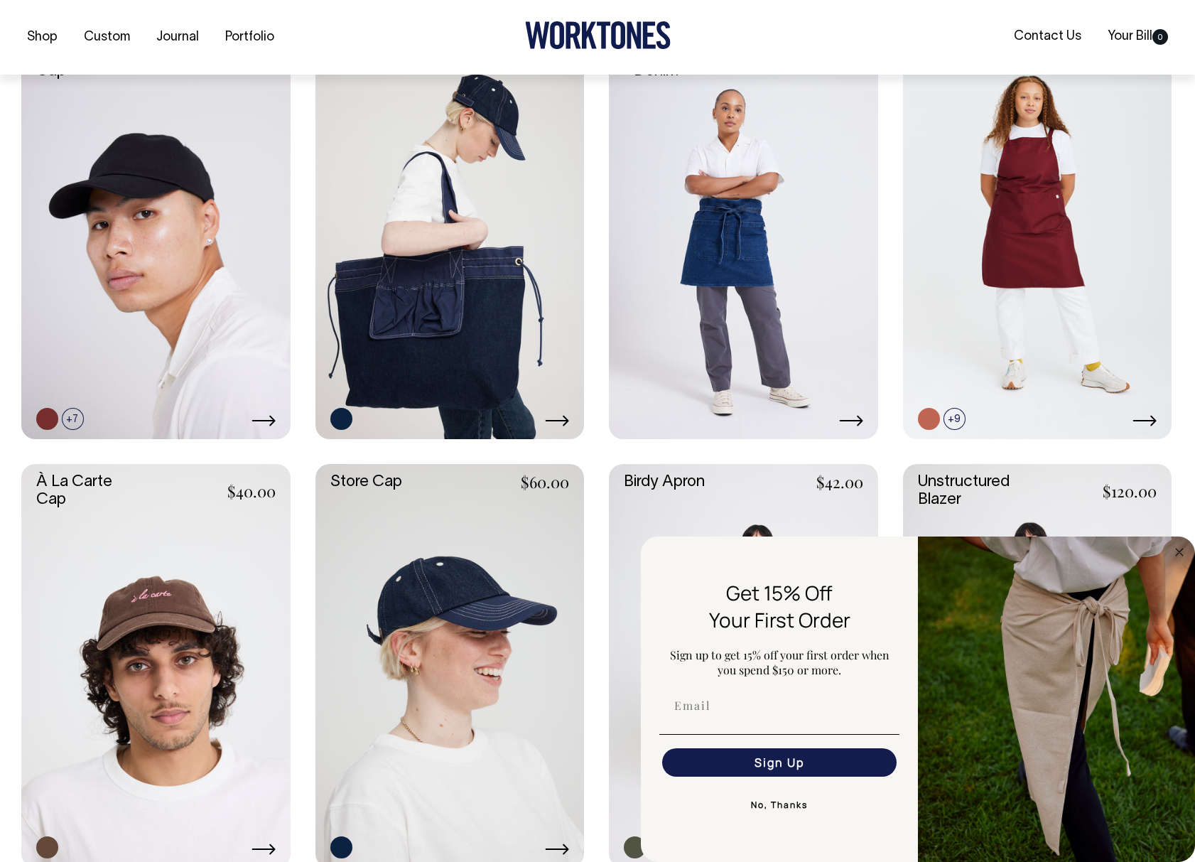
click at [788, 808] on button "No, Thanks" at bounding box center [779, 805] width 240 height 28
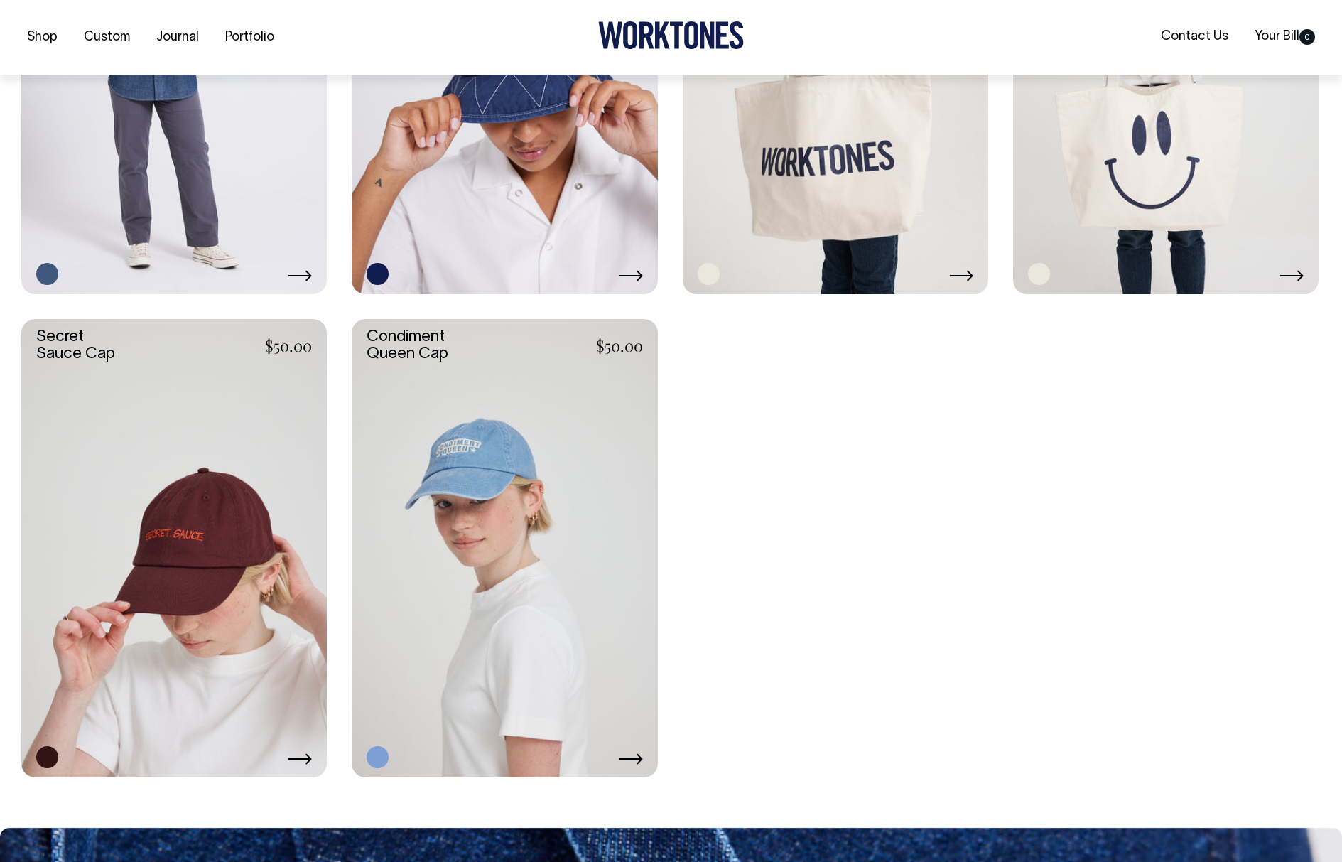
scroll to position [3003, 0]
